Goal: Transaction & Acquisition: Book appointment/travel/reservation

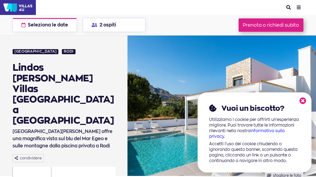
click at [301, 101] on icon at bounding box center [302, 101] width 7 height 7
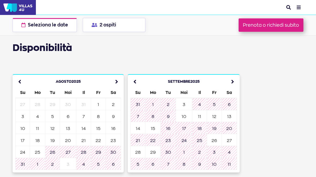
scroll to position [1059, 0]
click at [232, 76] on icon at bounding box center [231, 82] width 12 height 12
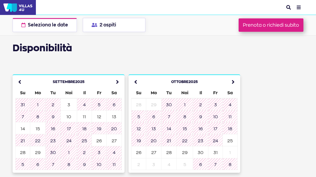
click at [233, 76] on icon at bounding box center [231, 82] width 12 height 12
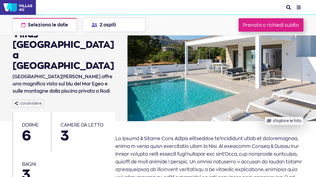
scroll to position [0, 0]
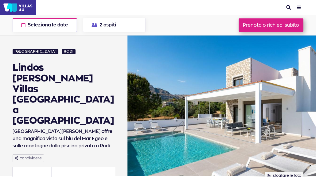
click at [295, 9] on button "menu" at bounding box center [298, 7] width 9 height 11
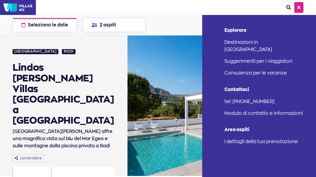
click at [267, 45] on font "Destinazioni in [GEOGRAPHIC_DATA]" at bounding box center [248, 45] width 48 height 13
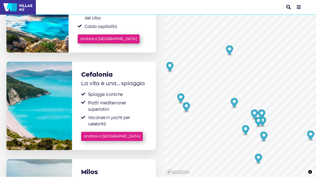
scroll to position [397, 0]
click at [93, 132] on link "andare a Cefalonia" at bounding box center [112, 136] width 62 height 9
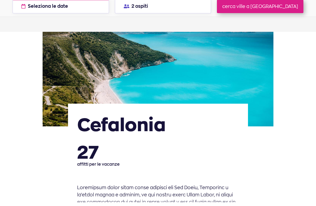
click at [255, 7] on font "cerca ville a Cefalonia" at bounding box center [260, 10] width 76 height 6
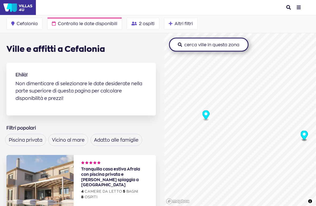
click at [205, 115] on circle "Indicatore della mappa" at bounding box center [205, 114] width 3 height 3
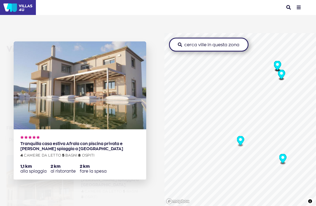
click at [239, 137] on icon "Indicatore della mappa" at bounding box center [239, 140] width 7 height 9
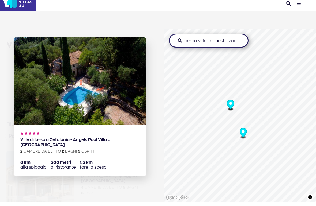
click at [229, 106] on circle "Indicatore della mappa" at bounding box center [230, 107] width 3 height 3
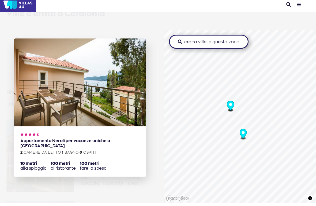
scroll to position [30, 0]
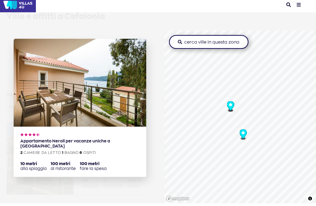
click at [58, 110] on img at bounding box center [80, 85] width 132 height 88
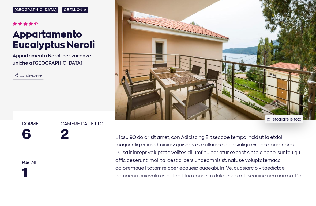
scroll to position [14, 0]
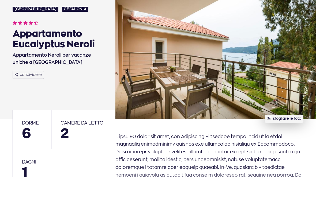
click at [274, 144] on button "sfogliare le foto" at bounding box center [283, 148] width 38 height 8
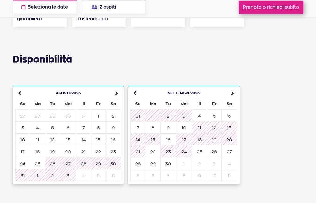
scroll to position [1258, 0]
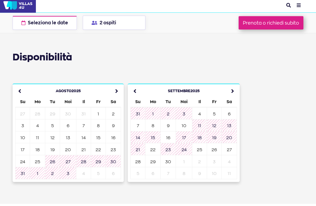
click at [231, 87] on icon at bounding box center [231, 93] width 12 height 12
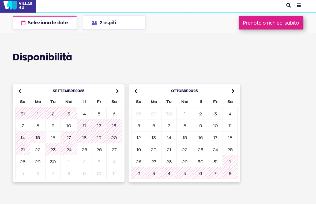
click at [215, 114] on font "3" at bounding box center [215, 116] width 3 height 5
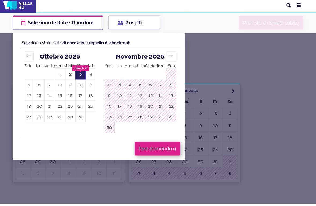
click at [213, 110] on div at bounding box center [158, 103] width 316 height 206
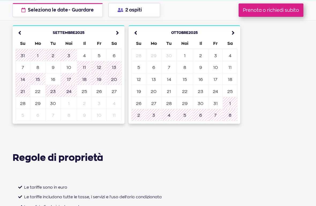
scroll to position [1319, 0]
click at [278, 15] on button "Prenota o richiedi subito" at bounding box center [270, 9] width 65 height 13
click at [284, 4] on button "Prenota o richiedi subito" at bounding box center [270, 9] width 65 height 13
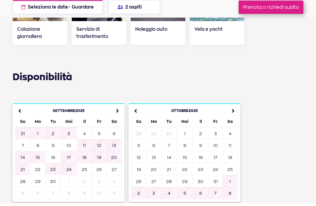
scroll to position [1241, 0]
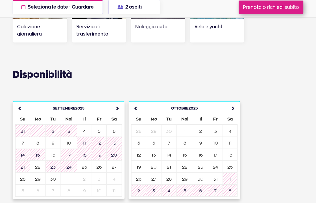
click at [216, 128] on td "3" at bounding box center [215, 134] width 14 height 12
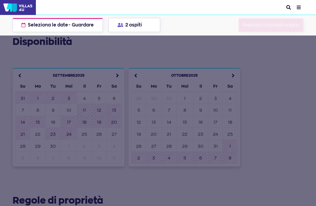
scroll to position [1275, 0]
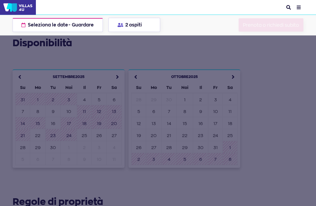
click at [254, 84] on div at bounding box center [158, 103] width 316 height 206
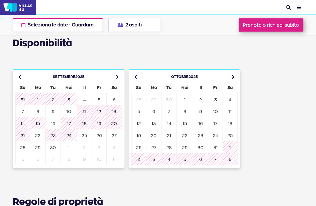
click at [114, 133] on font "27" at bounding box center [114, 135] width 5 height 5
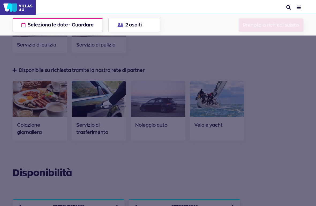
scroll to position [1145, 0]
click at [57, 26] on font "Seleziona le date" at bounding box center [48, 25] width 40 height 6
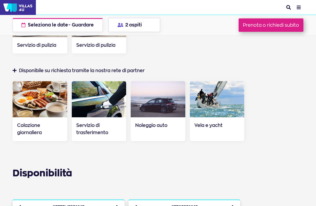
click at [23, 25] on icon "button" at bounding box center [23, 25] width 4 height 5
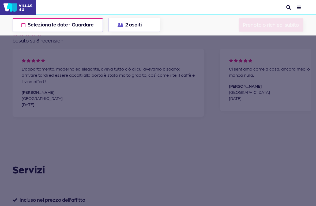
scroll to position [931, 0]
